Goal: Information Seeking & Learning: Learn about a topic

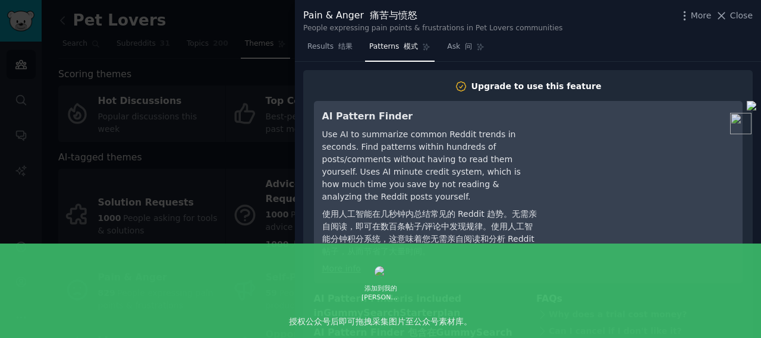
scroll to position [178, 0]
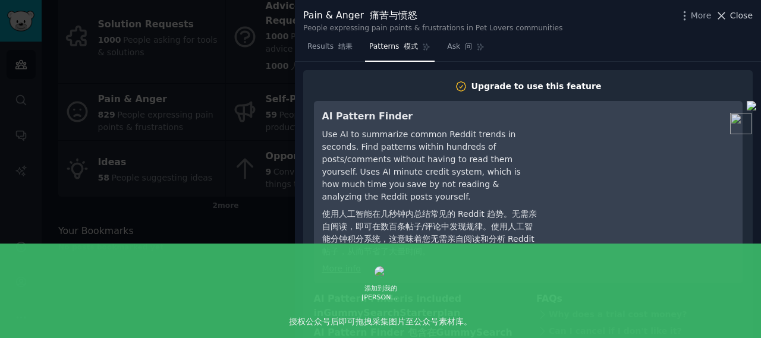
click at [744, 16] on span "Close" at bounding box center [742, 16] width 23 height 12
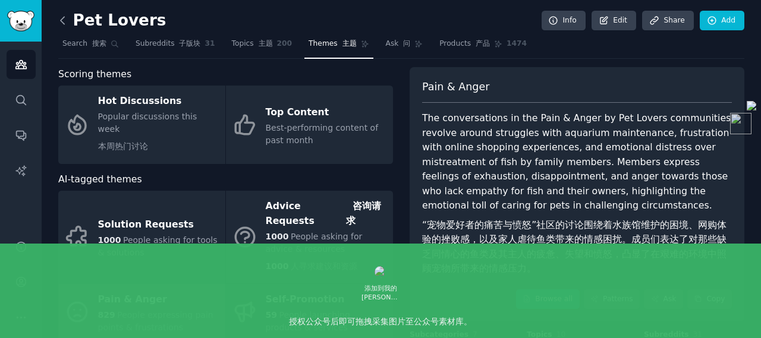
click at [65, 20] on icon at bounding box center [63, 20] width 12 height 12
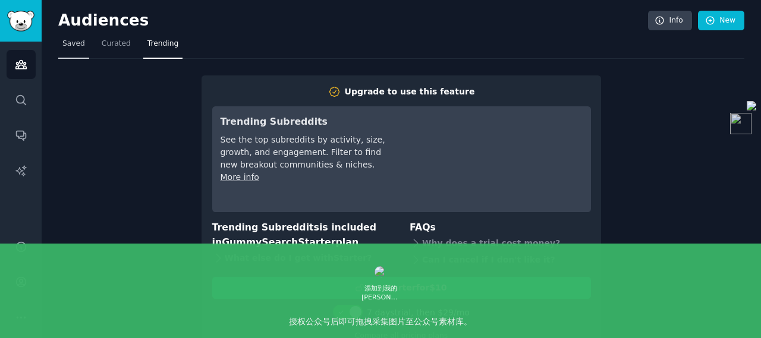
click at [67, 41] on span "Saved" at bounding box center [73, 44] width 23 height 11
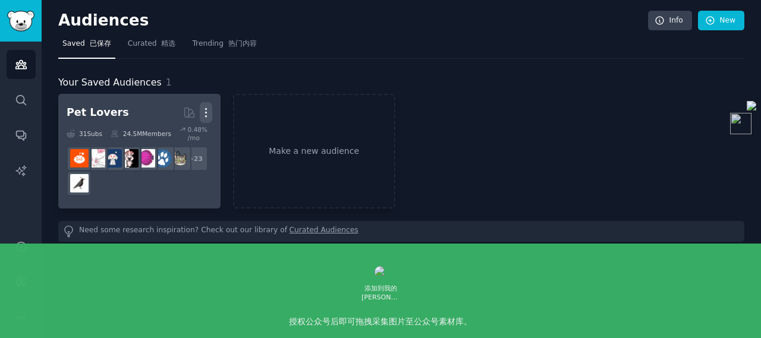
click at [208, 112] on icon "button" at bounding box center [206, 112] width 12 height 12
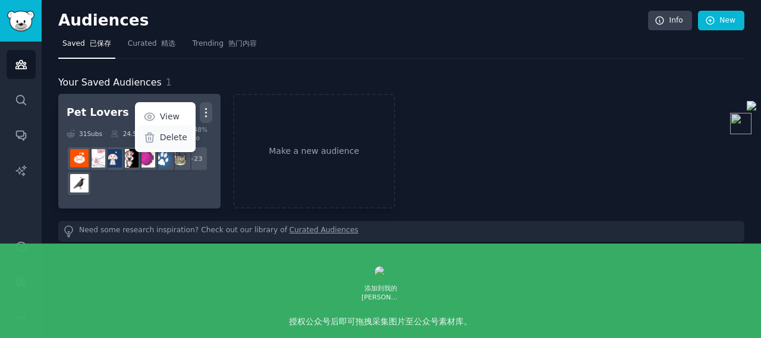
click at [174, 137] on p "Delete" at bounding box center [173, 137] width 27 height 12
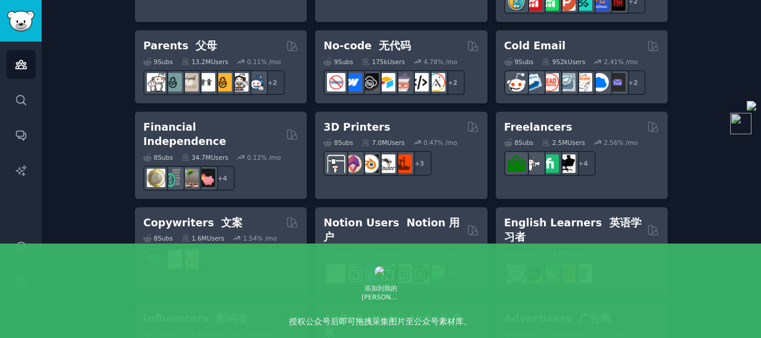
scroll to position [788, 0]
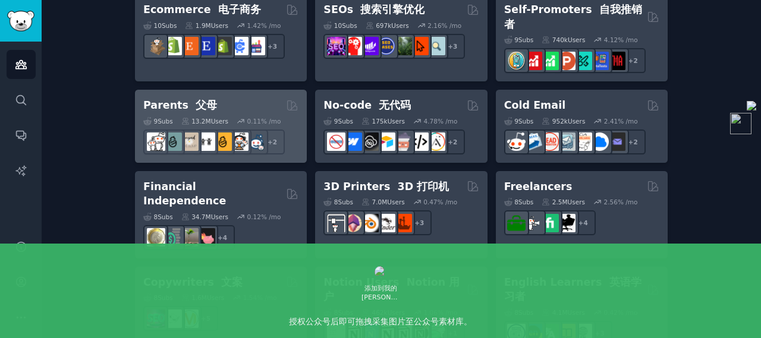
click at [177, 98] on h2 "Parents 父母" at bounding box center [180, 105] width 74 height 15
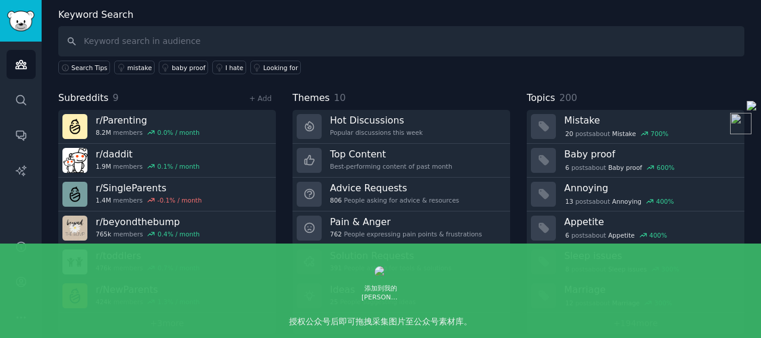
scroll to position [69, 0]
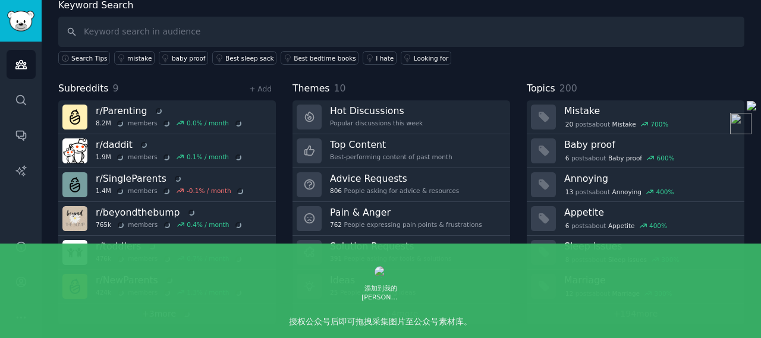
click at [160, 311] on link "+ 3 more" at bounding box center [167, 314] width 218 height 21
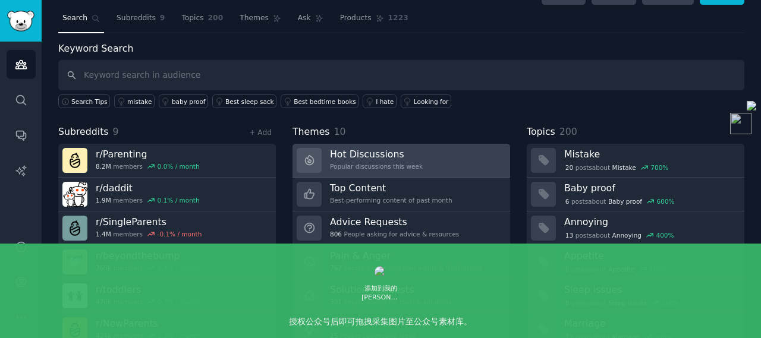
scroll to position [59, 0]
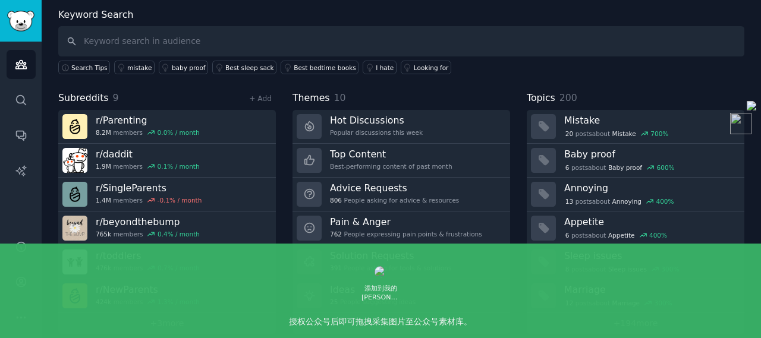
click at [403, 321] on link "+ 4 more" at bounding box center [402, 324] width 218 height 21
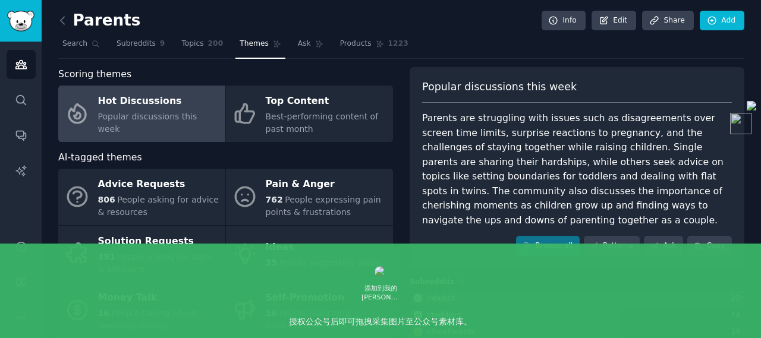
click at [466, 212] on div "Parents are struggling with issues such as disagreements over screen time limit…" at bounding box center [577, 169] width 310 height 117
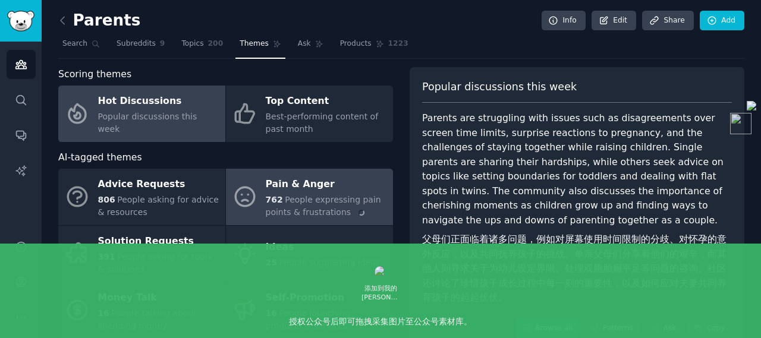
click at [301, 187] on div "Pain & Anger" at bounding box center [326, 184] width 121 height 19
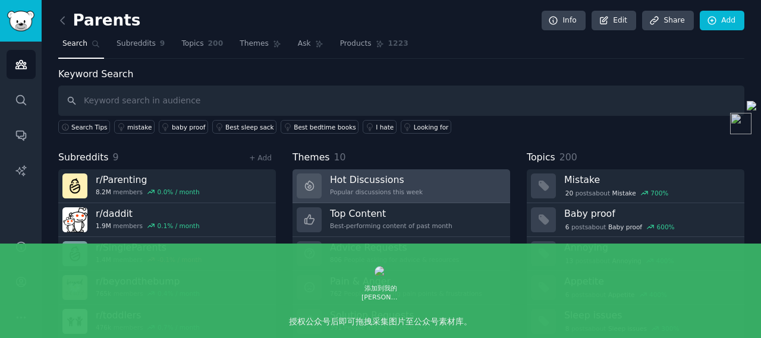
click at [372, 175] on h3 "Hot Discussions" at bounding box center [376, 180] width 93 height 12
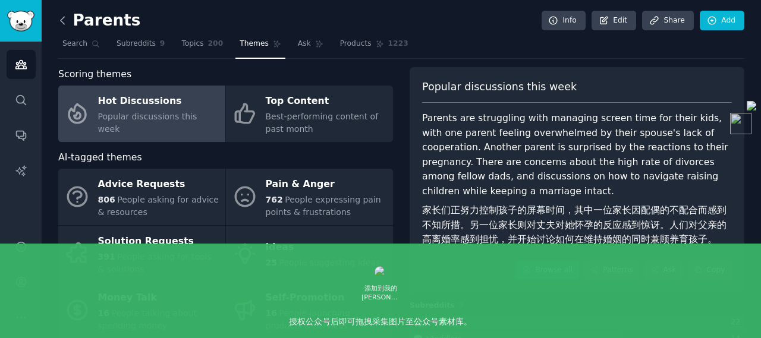
click at [62, 17] on icon at bounding box center [63, 20] width 12 height 12
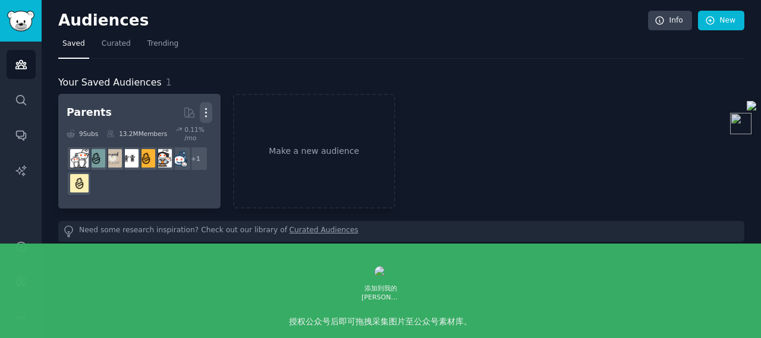
click at [206, 111] on icon "button" at bounding box center [206, 112] width 12 height 12
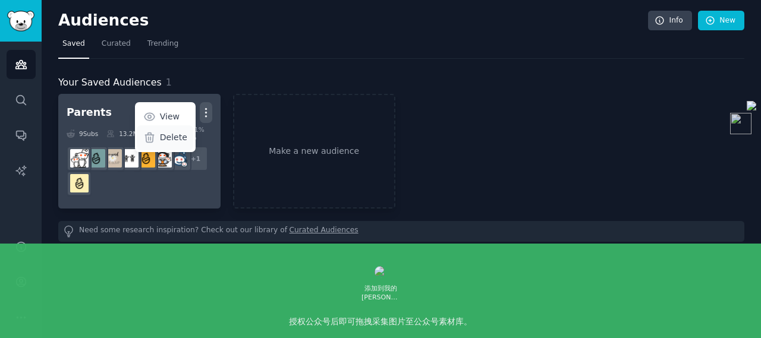
click at [178, 141] on p "Delete" at bounding box center [173, 137] width 27 height 12
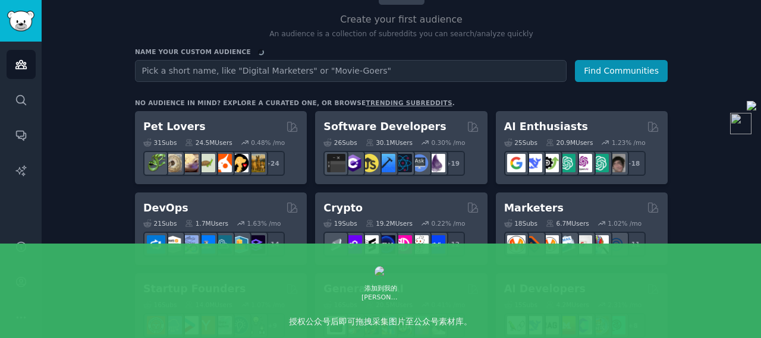
scroll to position [119, 0]
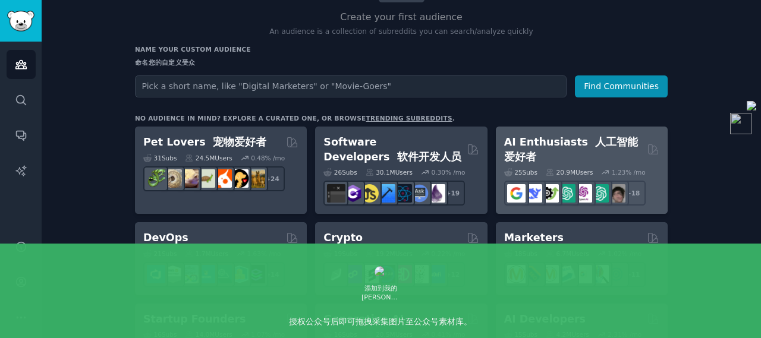
click at [548, 142] on h2 "AI Enthusiasts 人工智能爱好者" at bounding box center [573, 149] width 139 height 29
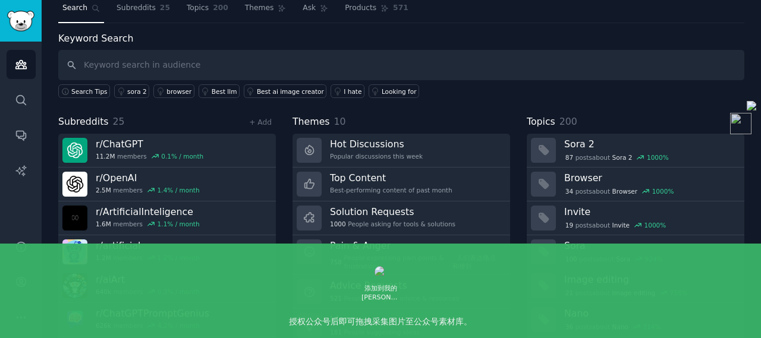
scroll to position [59, 0]
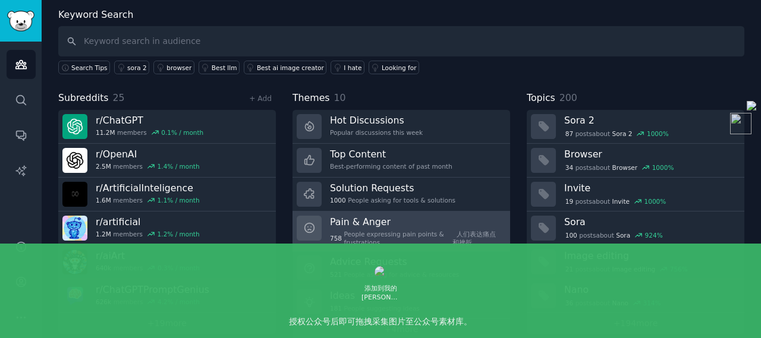
click at [394, 222] on h3 "Pain & Anger" at bounding box center [416, 222] width 172 height 12
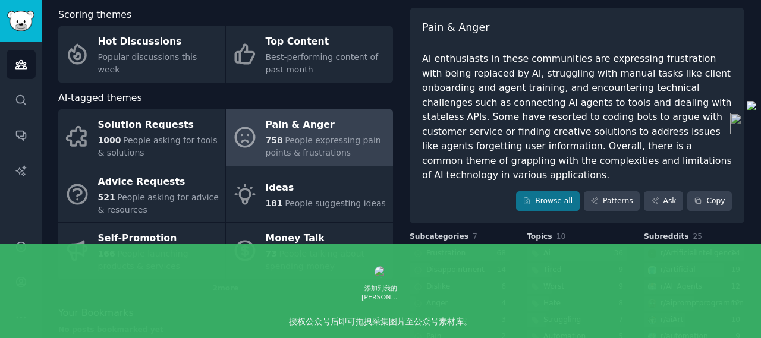
click at [503, 135] on div "AI enthusiasts in these communities are expressing frustration with being repla…" at bounding box center [577, 117] width 310 height 131
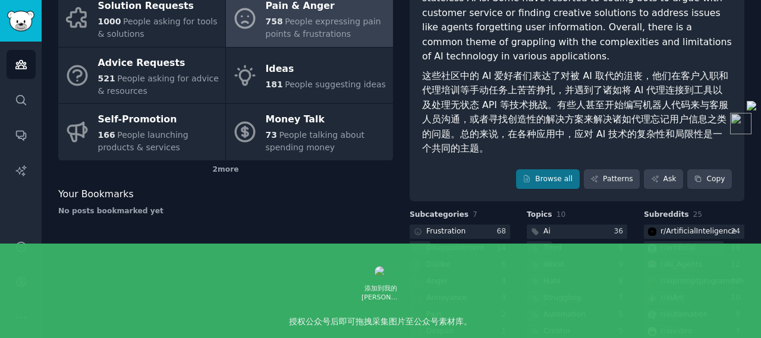
scroll to position [246, 0]
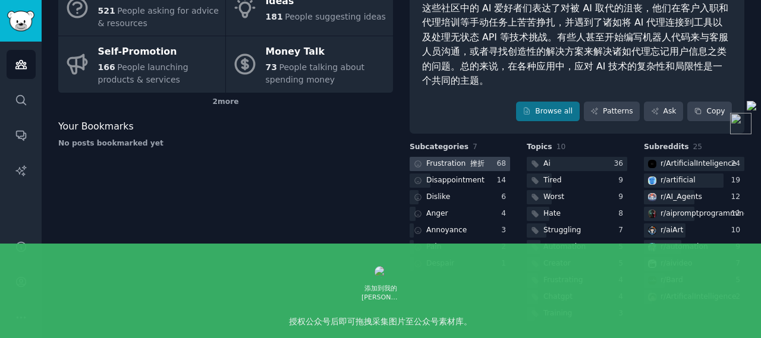
click at [445, 164] on div "Frustration 挫折" at bounding box center [456, 164] width 58 height 11
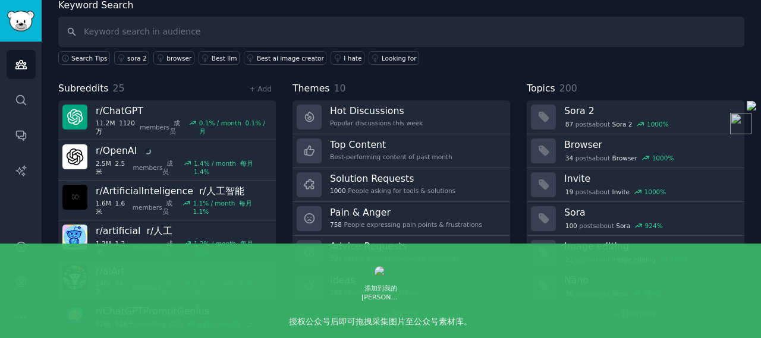
scroll to position [75, 0]
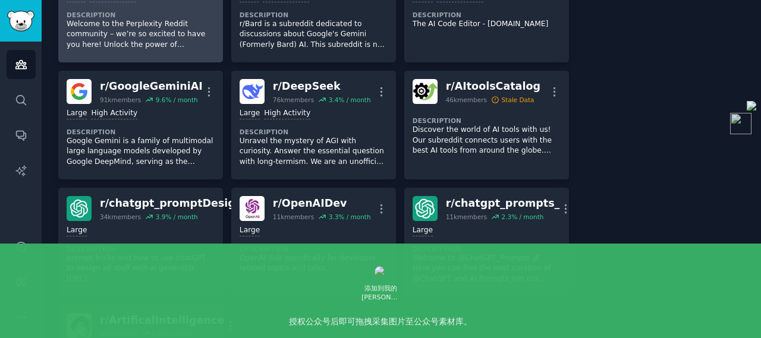
scroll to position [729, 0]
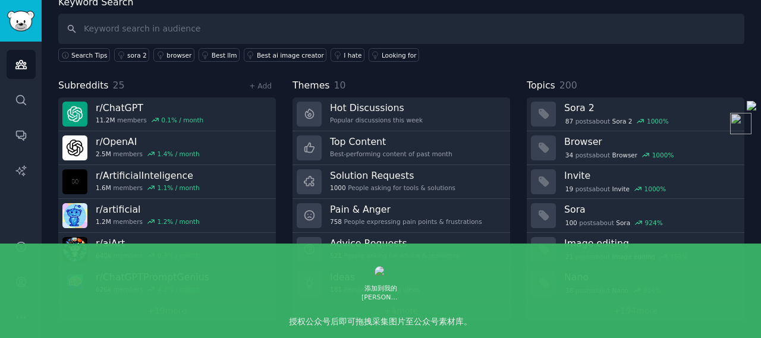
scroll to position [69, 0]
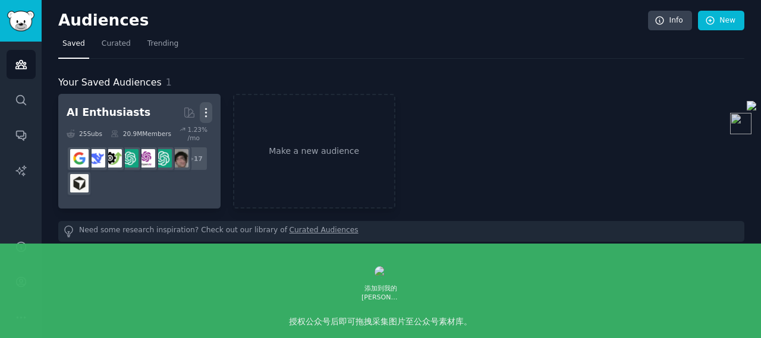
click at [202, 112] on icon "button" at bounding box center [206, 112] width 12 height 12
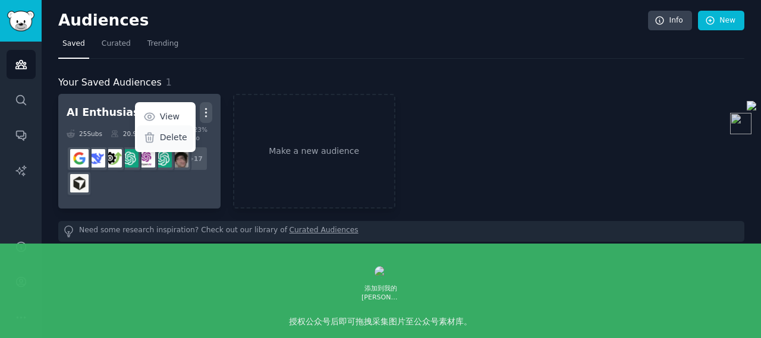
click at [176, 140] on p "Delete" at bounding box center [173, 137] width 27 height 12
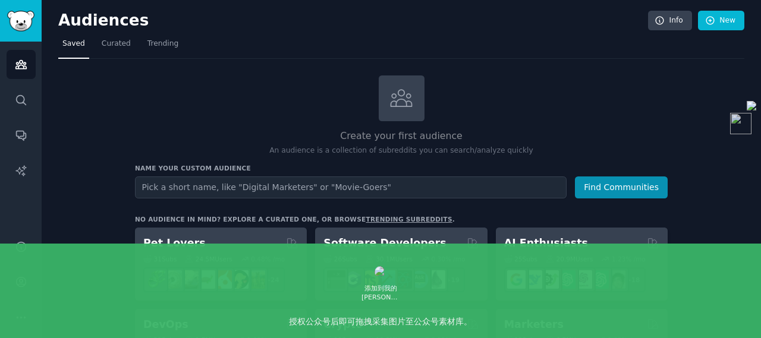
scroll to position [178, 0]
